Goal: Task Accomplishment & Management: Use online tool/utility

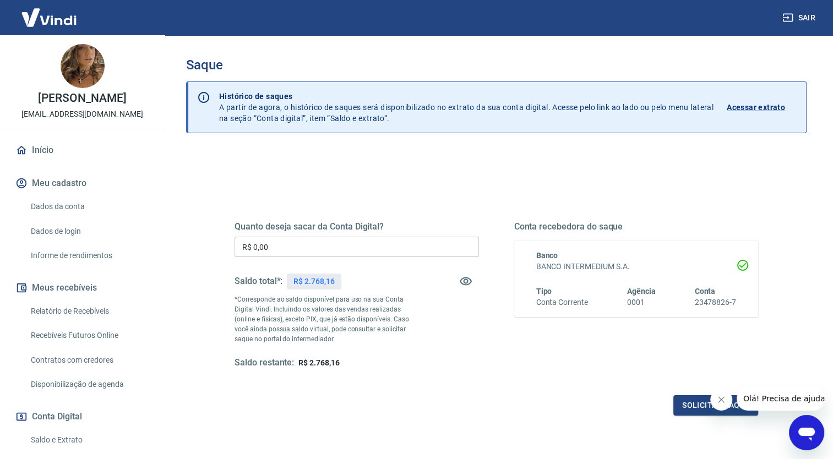
click at [298, 235] on div "Quanto deseja sacar da Conta Digital? R$ 0,00 ​ Saldo total*: R$ 2.768,16 *Corr…" at bounding box center [357, 295] width 244 height 148
click at [297, 254] on input "R$ 0,00" at bounding box center [357, 247] width 244 height 20
type input "R$ 2.768,16"
click at [685, 408] on button "Solicitar saque" at bounding box center [715, 405] width 85 height 20
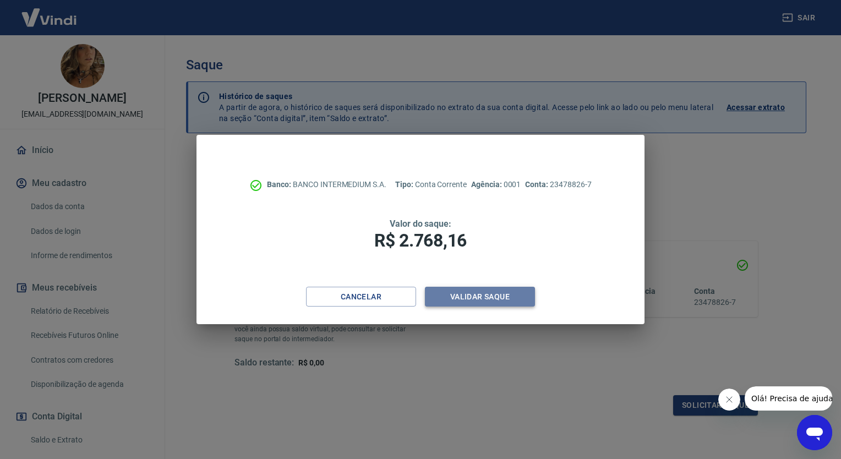
click at [488, 298] on button "Validar saque" at bounding box center [480, 297] width 110 height 20
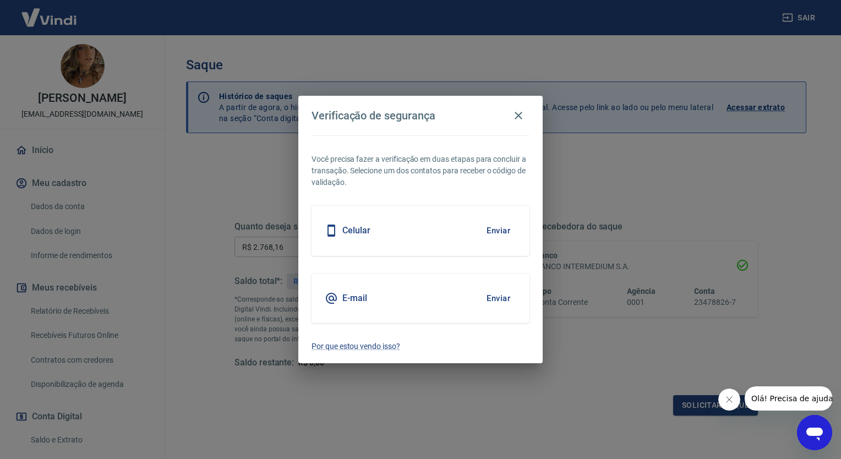
click at [501, 232] on button "Enviar" at bounding box center [499, 230] width 36 height 23
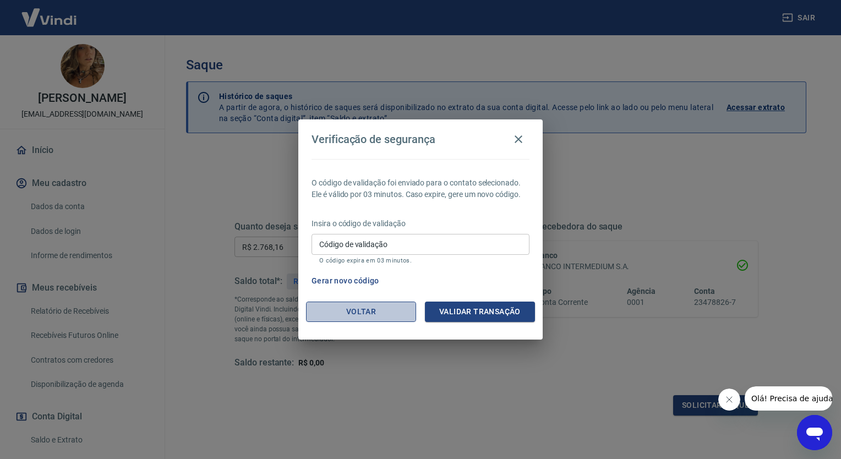
click at [363, 307] on button "Voltar" at bounding box center [361, 312] width 110 height 20
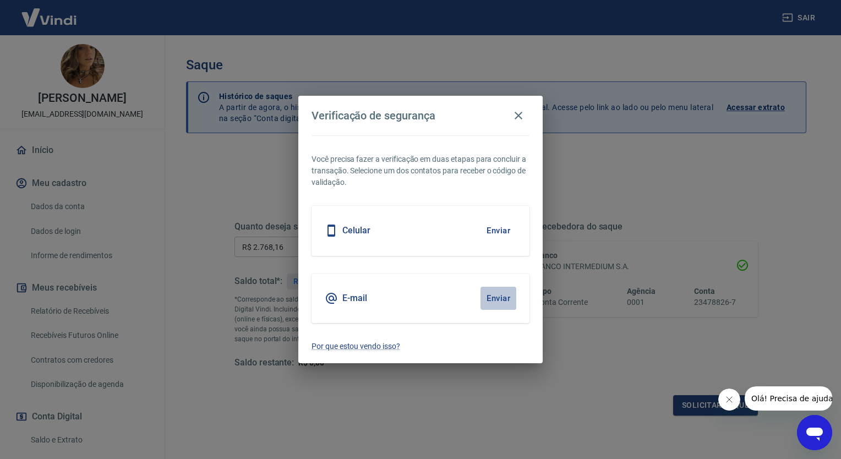
click at [510, 303] on button "Enviar" at bounding box center [499, 298] width 36 height 23
